Goal: Transaction & Acquisition: Purchase product/service

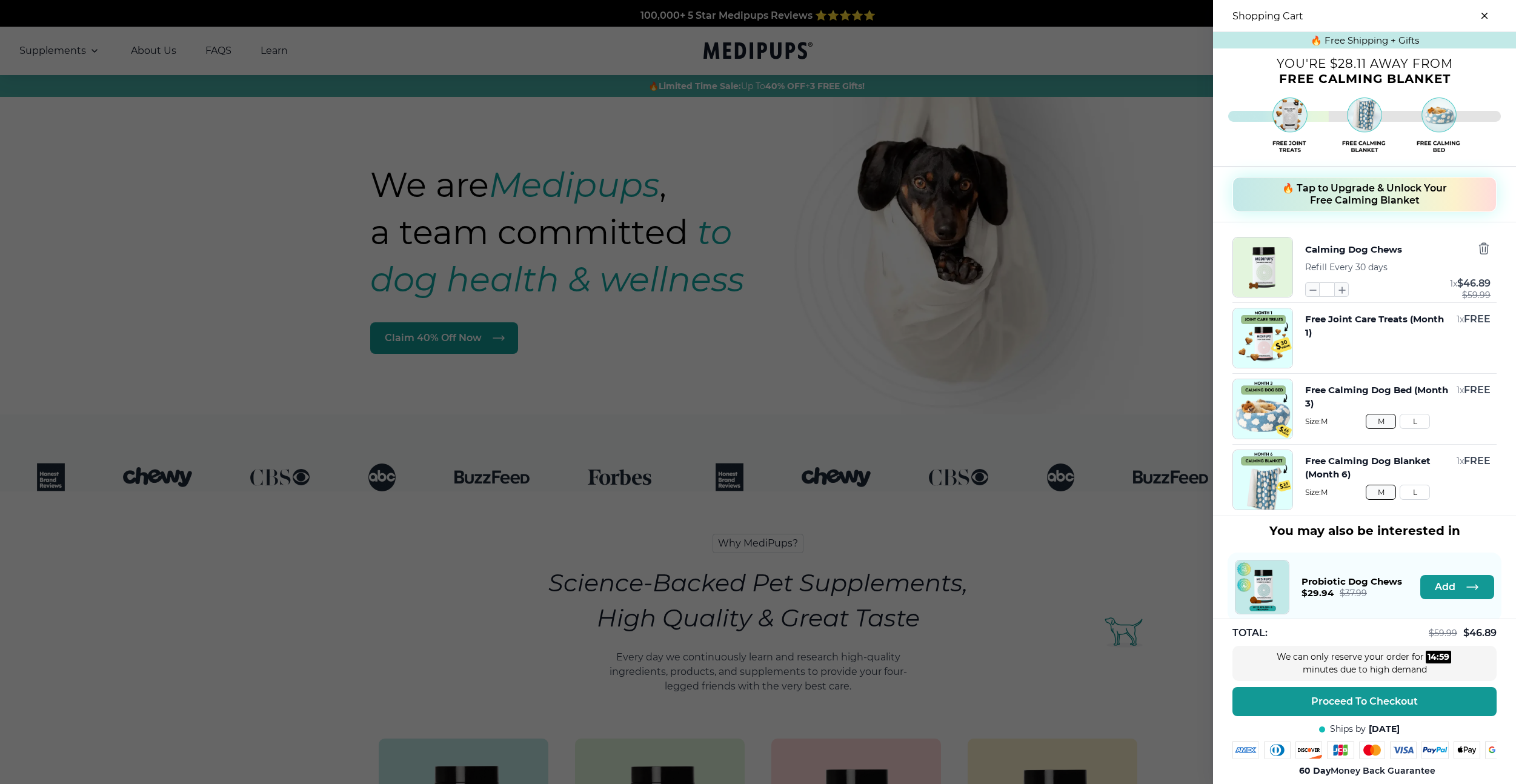
click at [1358, 196] on span "🔥 Tap to Upgrade & Unlock Your Free Calming Blanket" at bounding box center [1364, 194] width 165 height 24
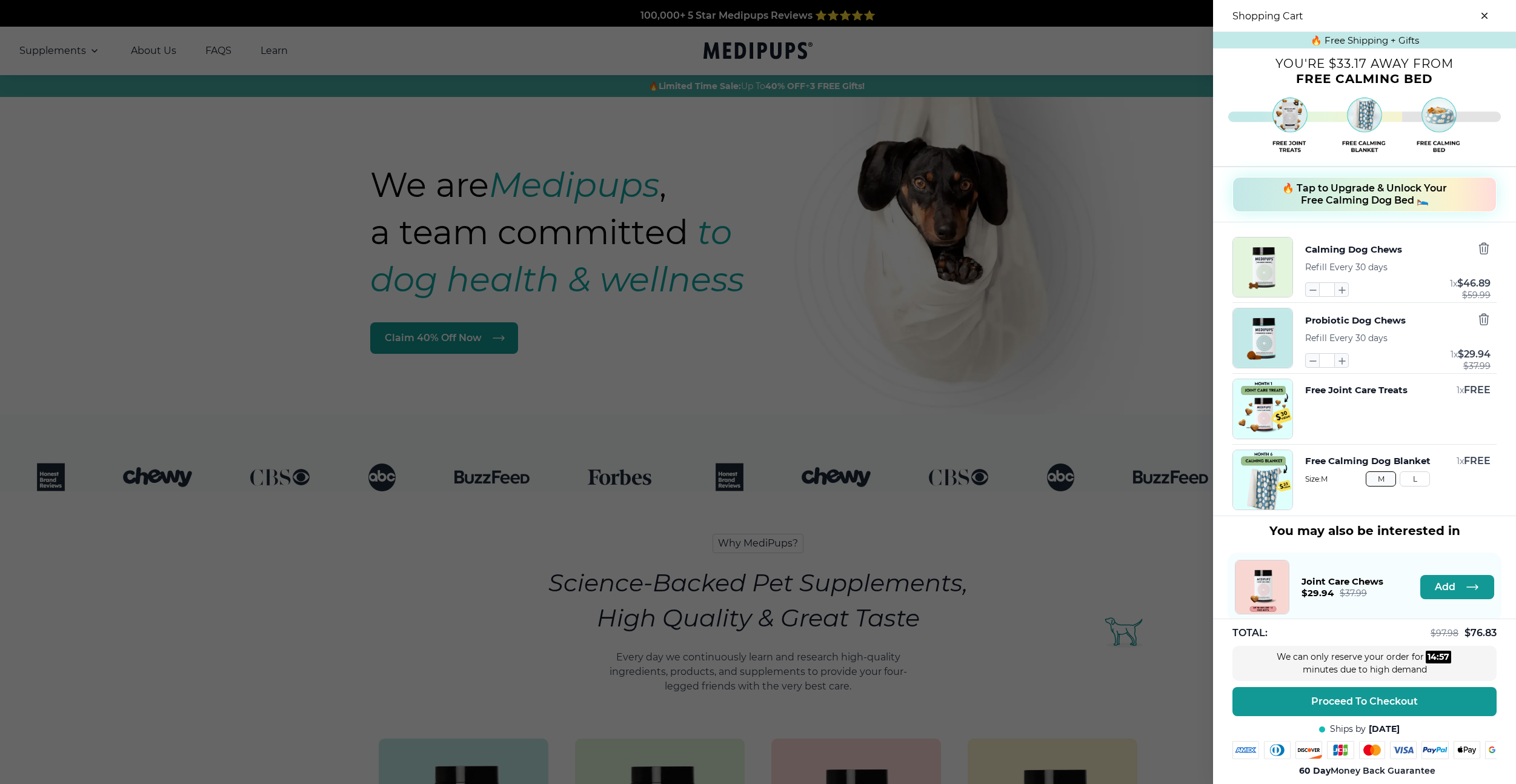
click at [1358, 196] on span "🔥 Tap to Upgrade & Unlock Your Free Calming Dog Bed 🛌" at bounding box center [1364, 194] width 165 height 24
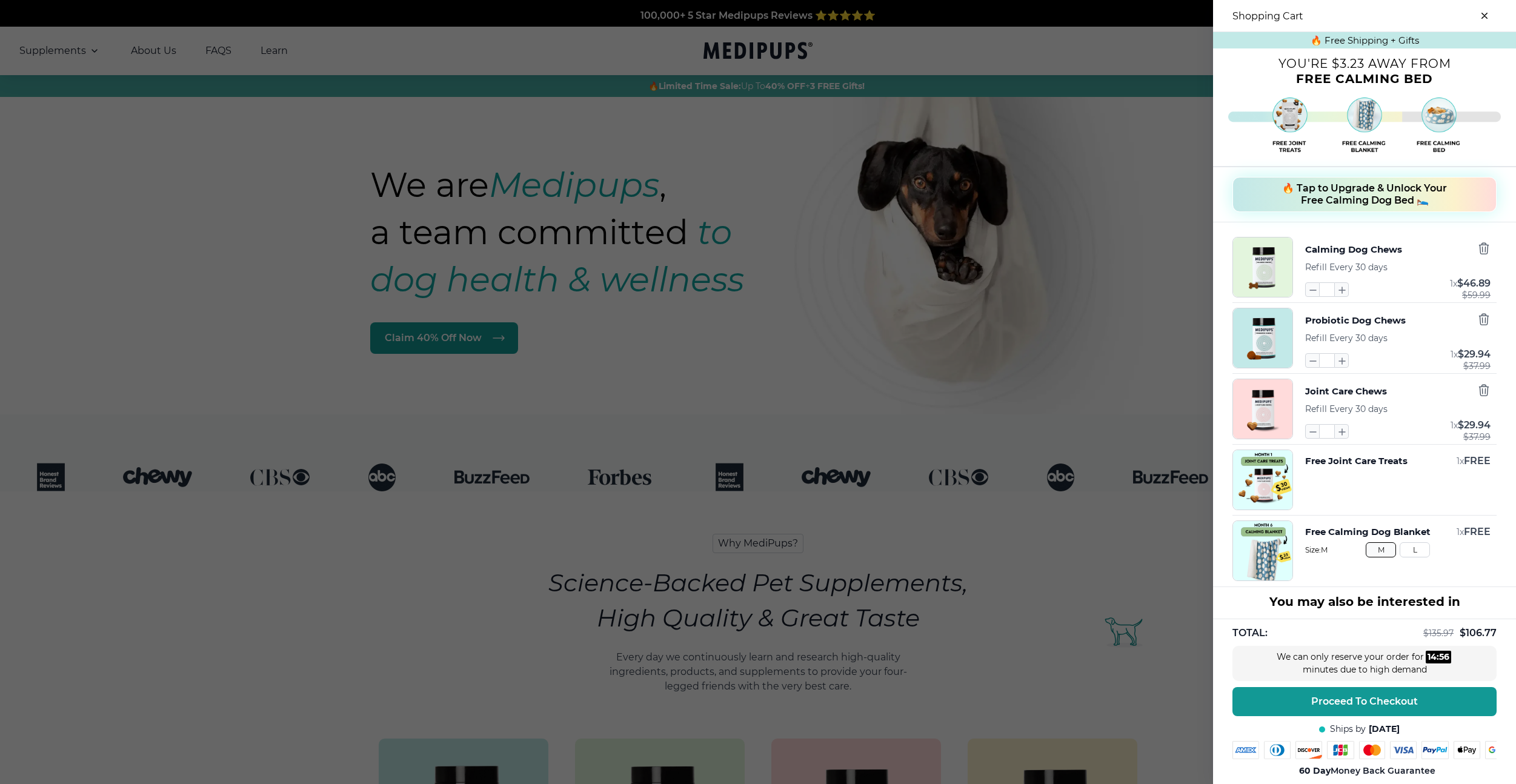
click at [1358, 196] on span "🔥 Tap to Upgrade & Unlock Your Free Calming Dog Bed 🛌" at bounding box center [1364, 194] width 165 height 24
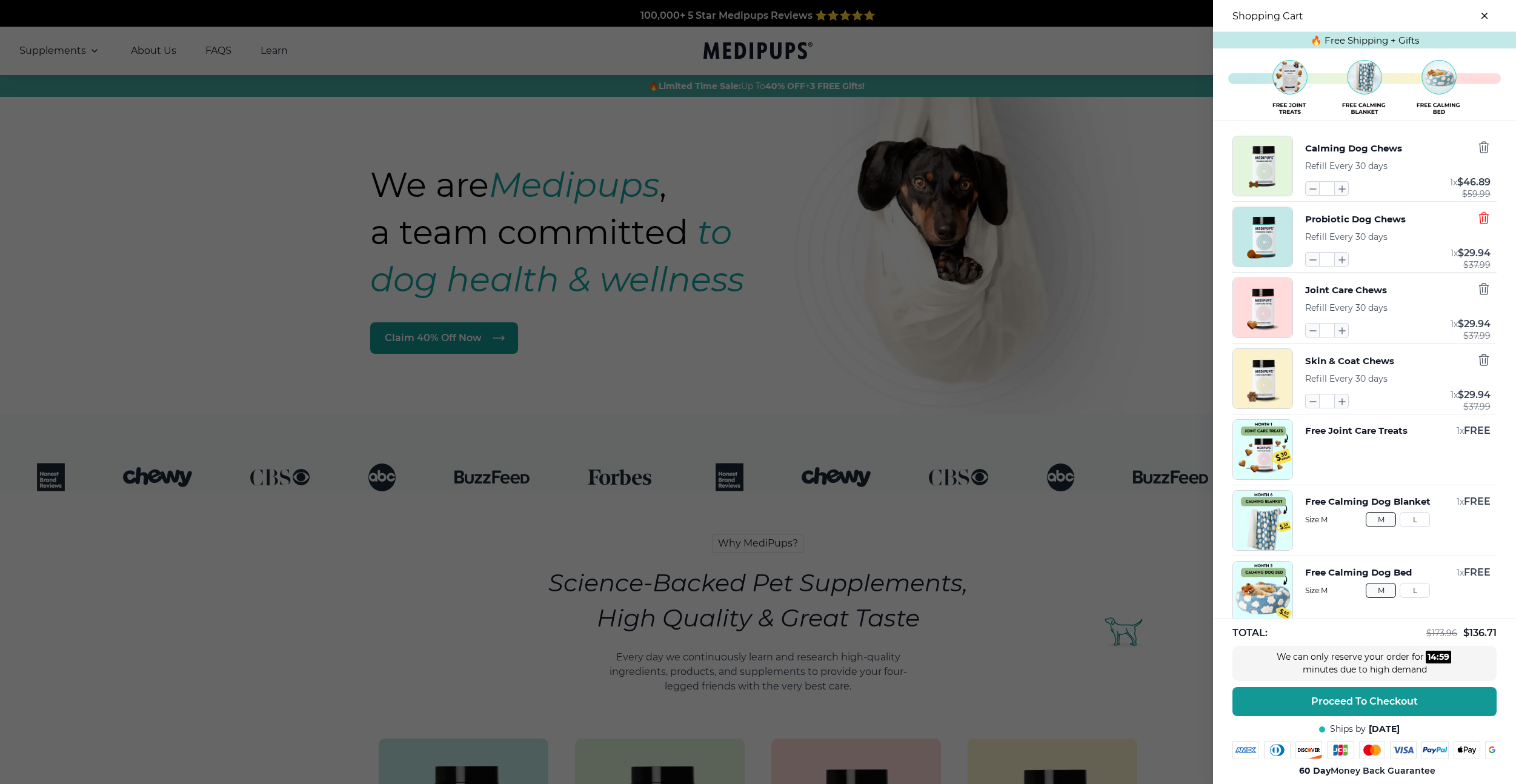
click at [1489, 223] on icon "button" at bounding box center [1483, 218] width 13 height 13
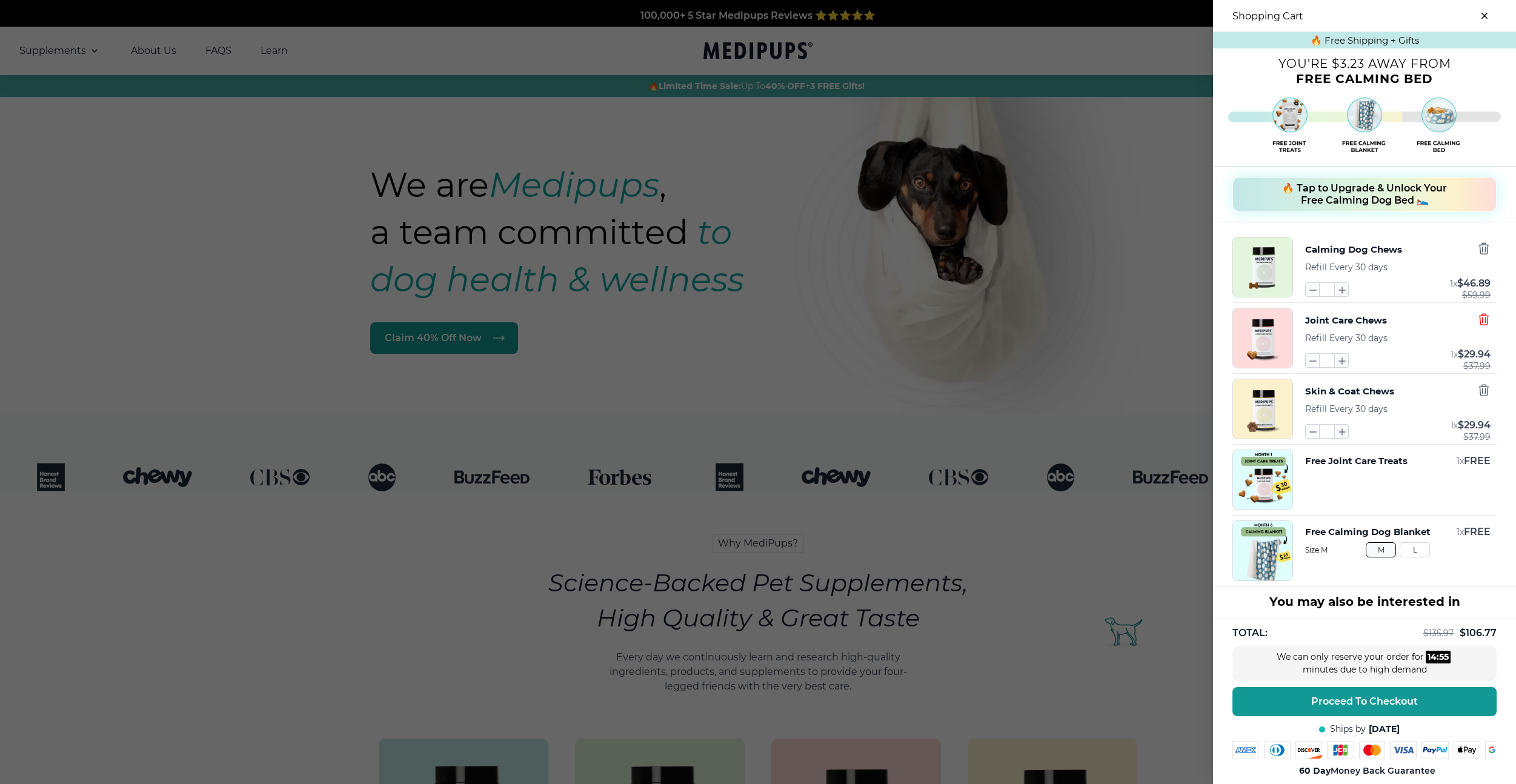
click at [1478, 319] on icon "button" at bounding box center [1483, 319] width 13 height 13
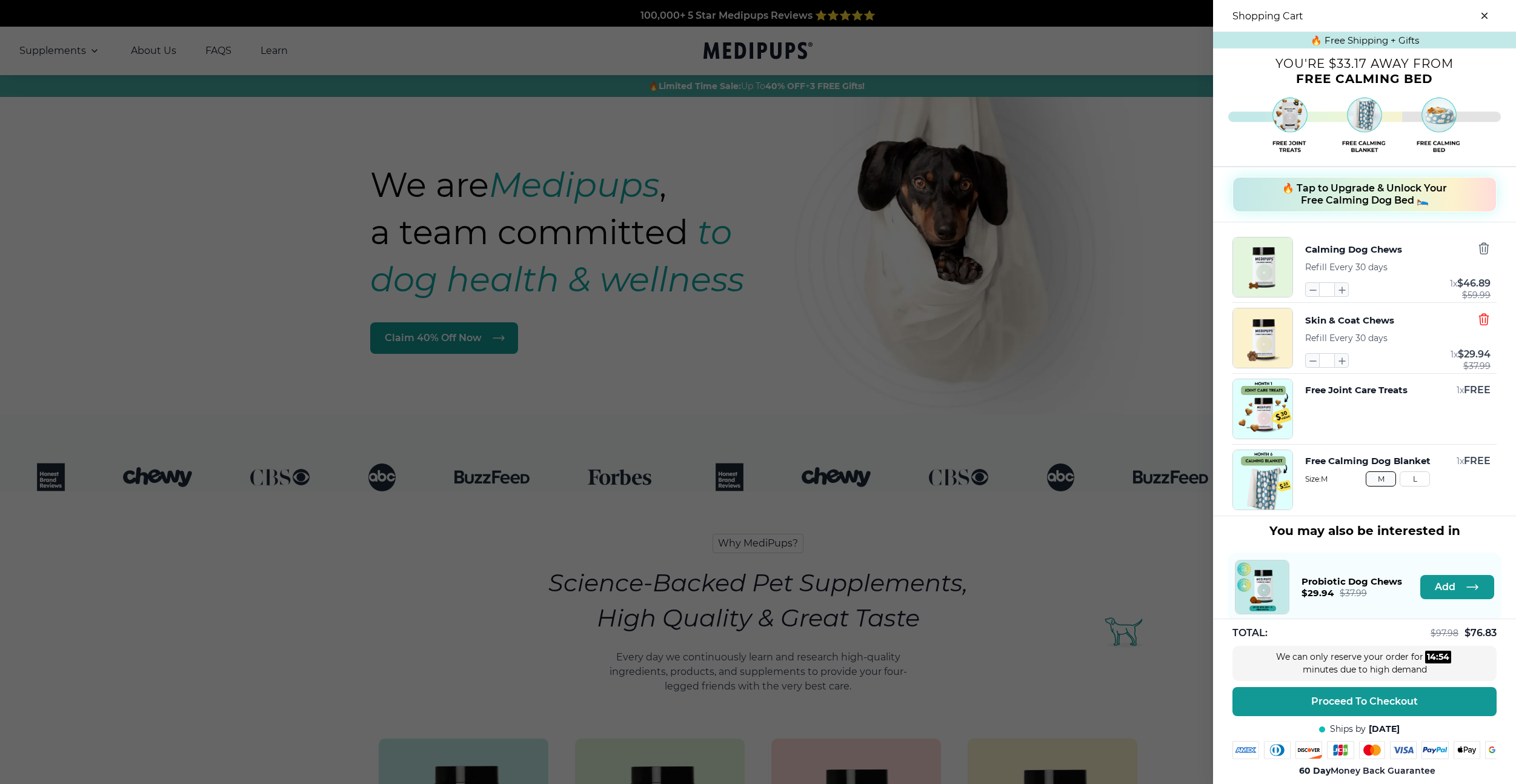
click at [1478, 317] on icon "button" at bounding box center [1483, 319] width 13 height 13
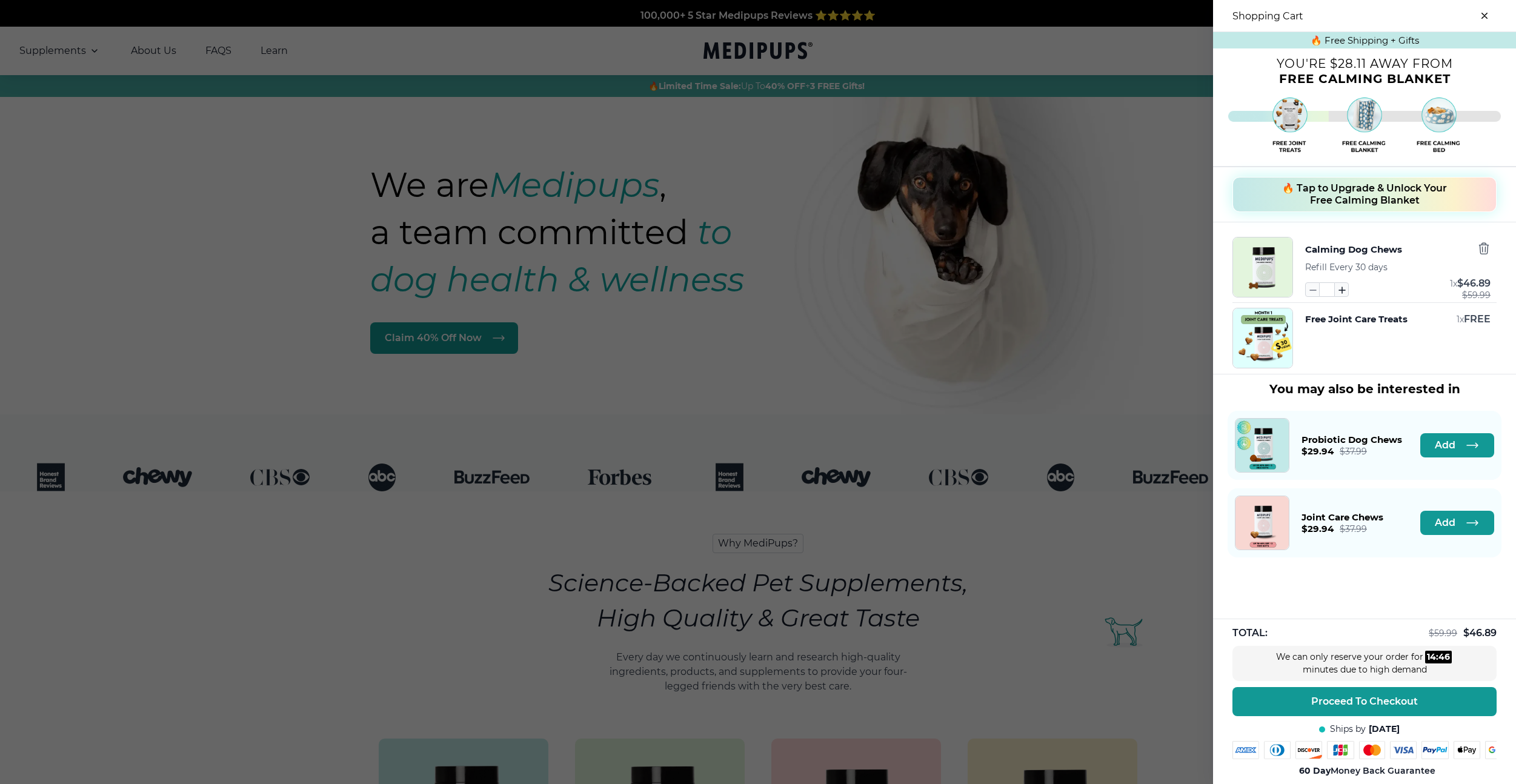
click at [1342, 293] on icon "button" at bounding box center [1342, 290] width 13 height 13
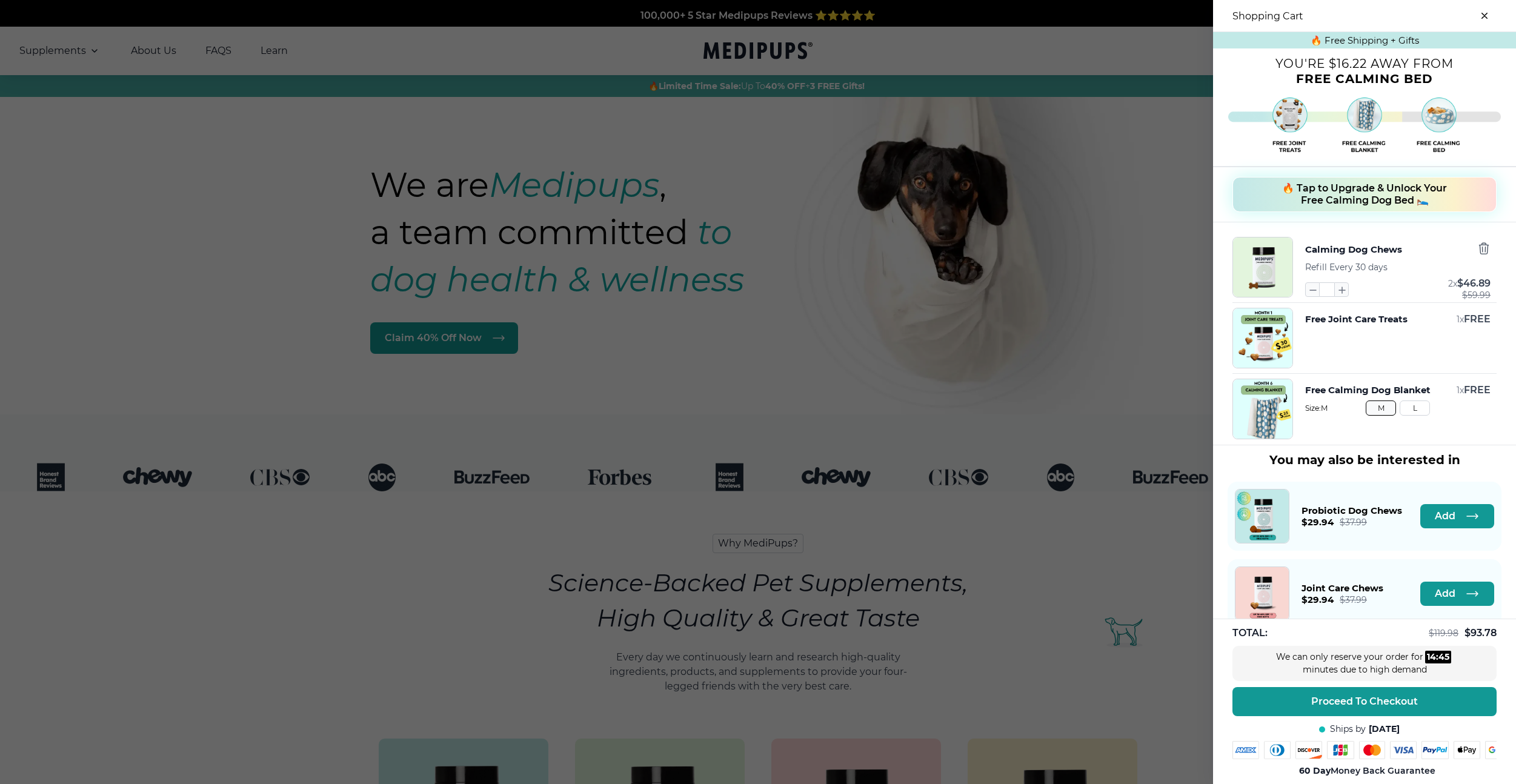
click at [1344, 198] on span "🔥 Tap to Upgrade & Unlock Your Free Calming Dog Bed 🛌" at bounding box center [1364, 194] width 165 height 24
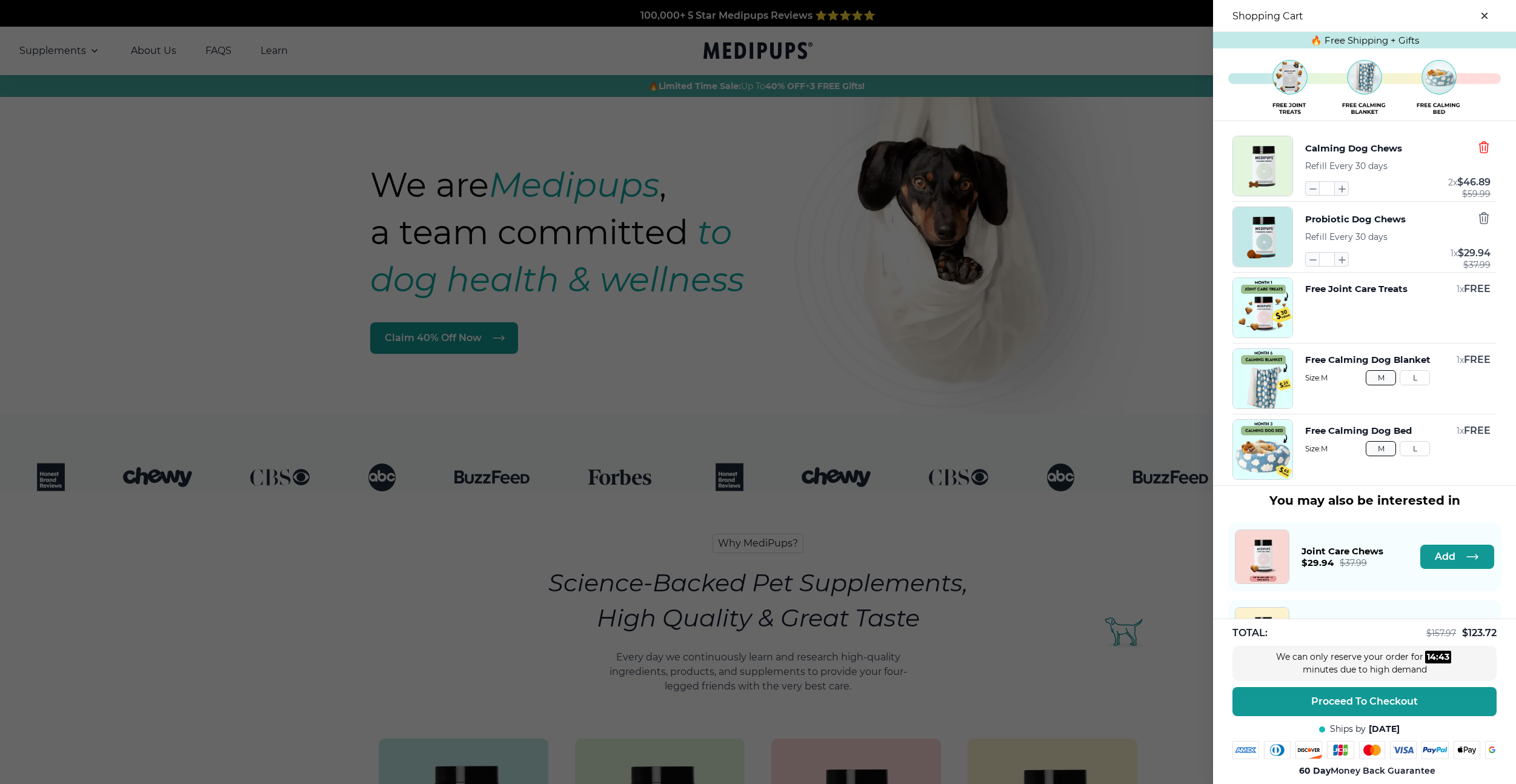
click at [1481, 150] on icon "button" at bounding box center [1483, 147] width 13 height 13
type input "*"
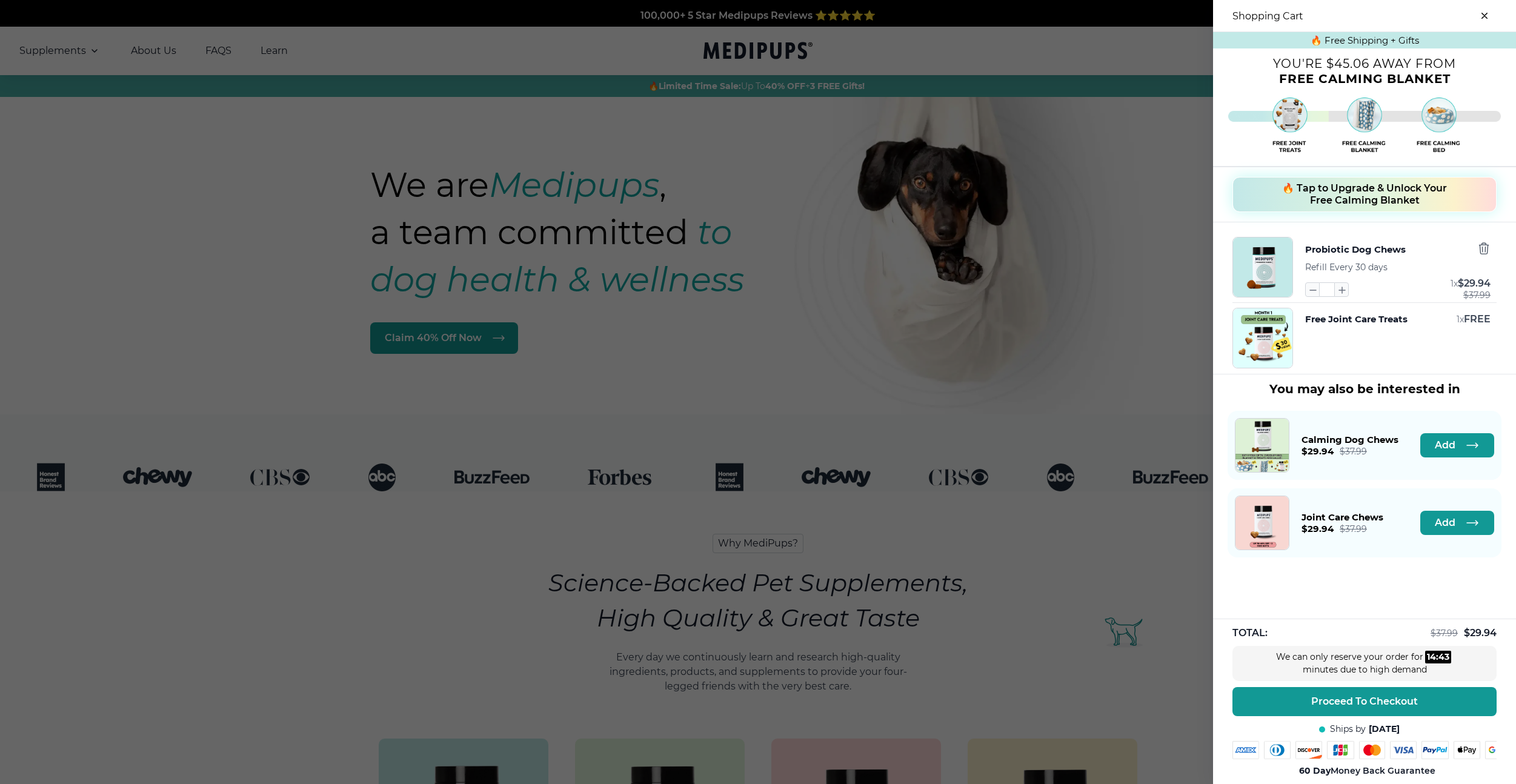
click at [1470, 267] on div "Probiotic Dog Chews Refill Every 30 days * 1 x $ 29.94 $ 37.99" at bounding box center [1398, 267] width 186 height 61
click at [1490, 234] on div "Probiotic Dog Chews Refill Every 30 days * 1 x $ 29.94 $ 37.99 Free Joint Care …" at bounding box center [1364, 298] width 303 height 151
click at [1489, 243] on icon "button" at bounding box center [1483, 248] width 13 height 13
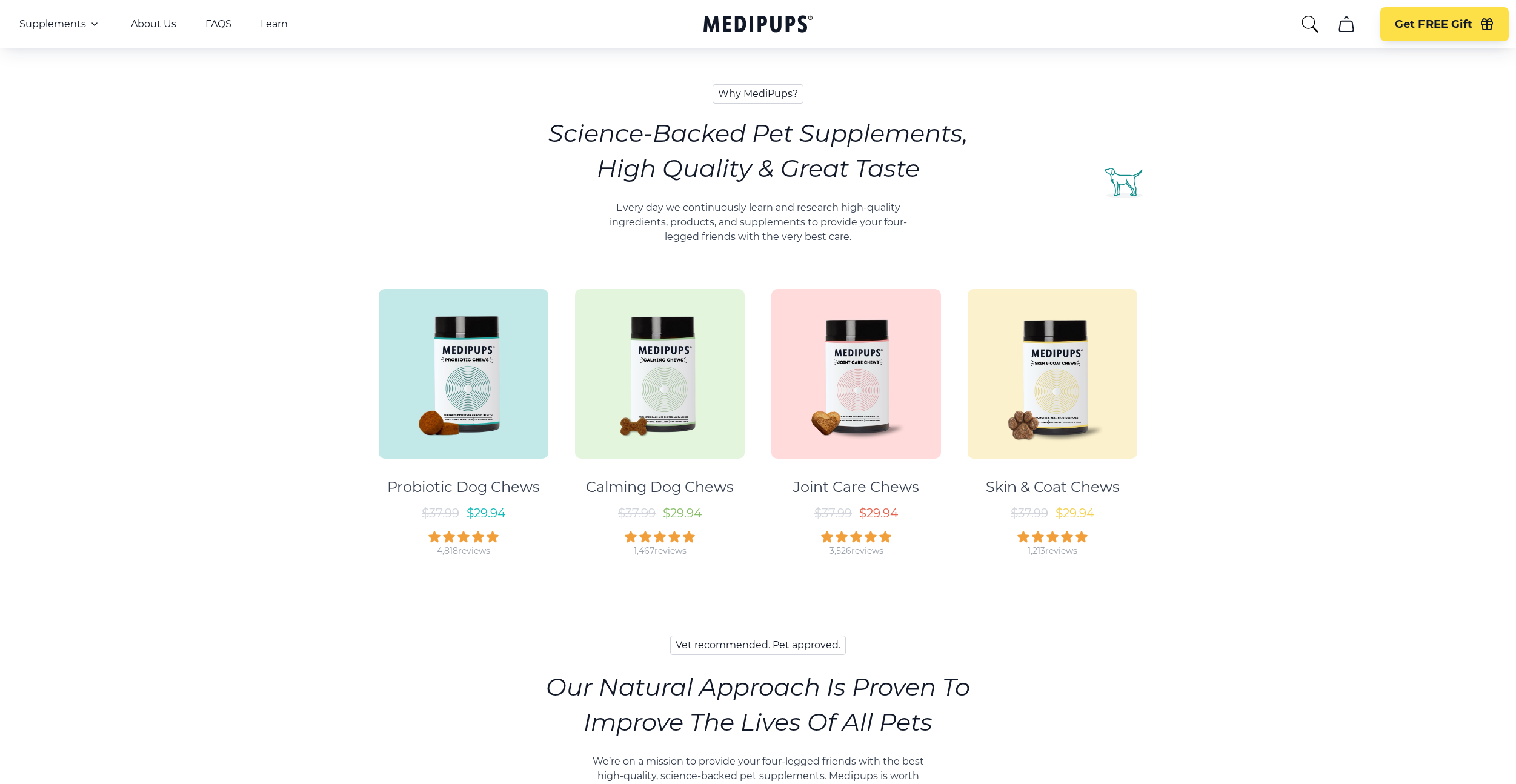
scroll to position [438, 0]
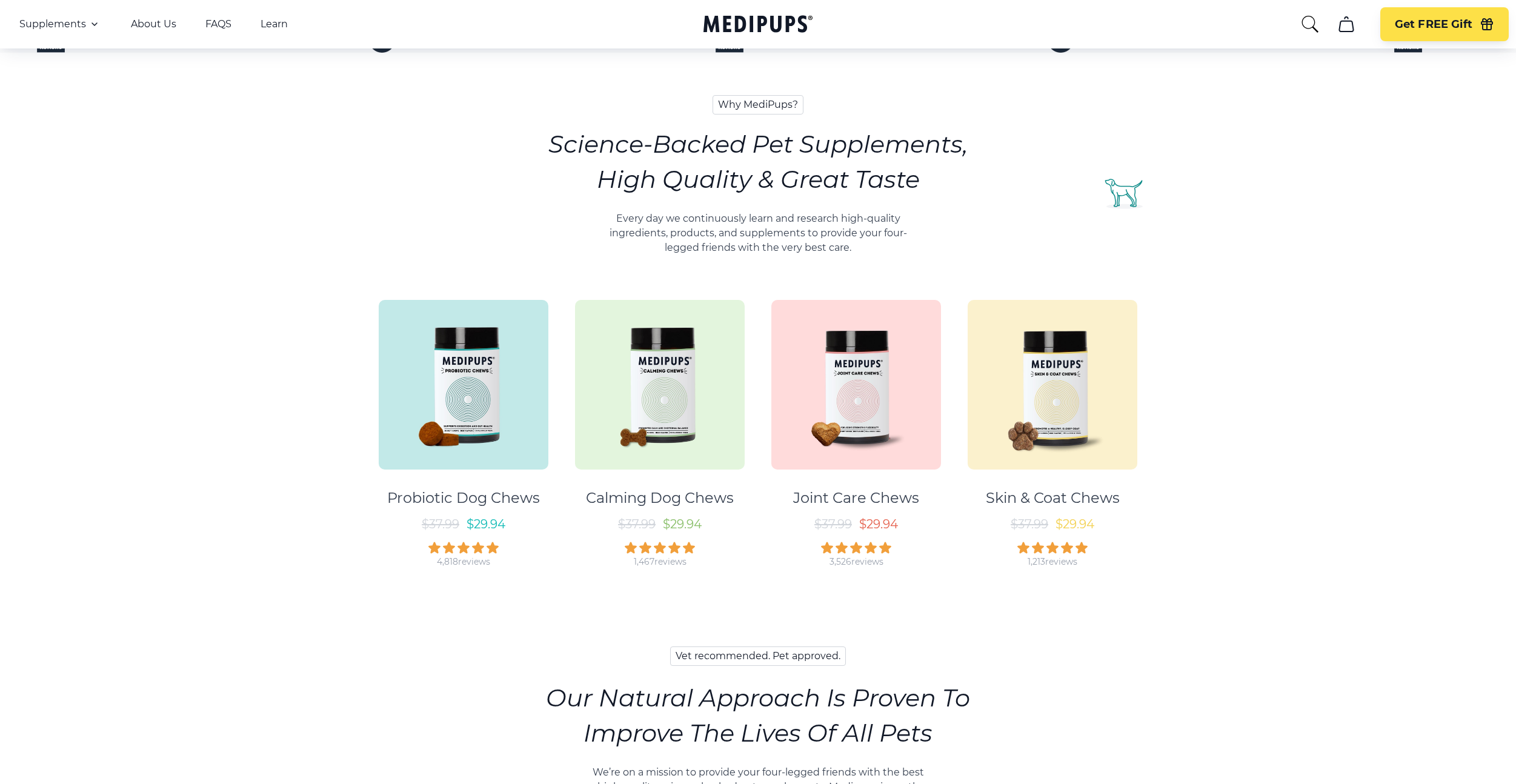
click at [745, 175] on h2 "Science-Backed Pet Supplements, High Quality & Great Taste" at bounding box center [758, 161] width 419 height 70
